Goal: Task Accomplishment & Management: Use online tool/utility

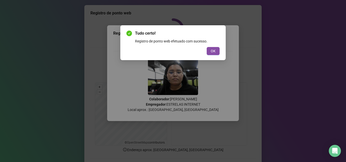
scroll to position [35, 0]
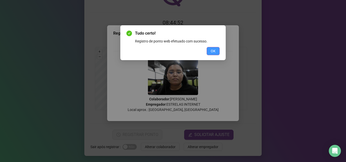
click at [212, 51] on span "OK" at bounding box center [213, 51] width 5 height 6
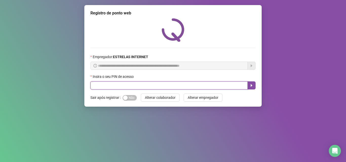
click at [166, 83] on input "text" at bounding box center [168, 86] width 157 height 8
type input "*****"
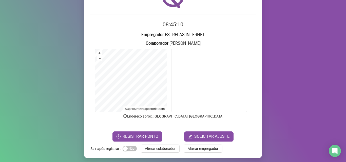
scroll to position [35, 0]
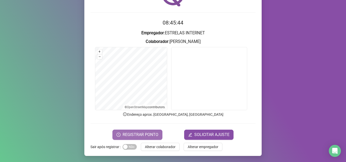
click at [140, 136] on span "REGISTRAR PONTO" at bounding box center [141, 135] width 36 height 6
